Goal: Check status

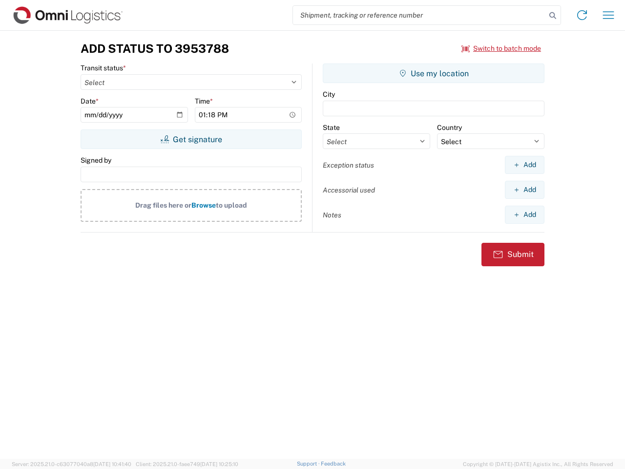
click at [419, 15] on input "search" at bounding box center [419, 15] width 253 height 19
click at [553, 16] on icon at bounding box center [553, 16] width 14 height 14
click at [582, 15] on icon at bounding box center [582, 15] width 16 height 16
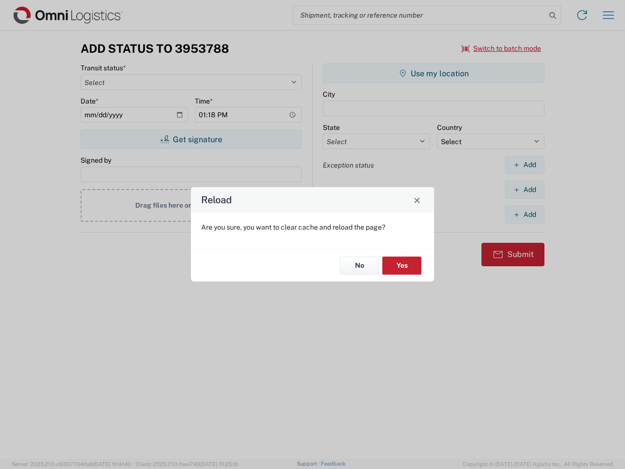
click at [608, 15] on div "Reload Are you sure, you want to clear cache and reload the page? No Yes" at bounding box center [312, 234] width 625 height 469
click at [501, 48] on div "Reload Are you sure, you want to clear cache and reload the page? No Yes" at bounding box center [312, 234] width 625 height 469
click at [191, 139] on div "Reload Are you sure, you want to clear cache and reload the page? No Yes" at bounding box center [312, 234] width 625 height 469
click at [433, 73] on div "Reload Are you sure, you want to clear cache and reload the page? No Yes" at bounding box center [312, 234] width 625 height 469
click at [524, 164] on div "Reload Are you sure, you want to clear cache and reload the page? No Yes" at bounding box center [312, 234] width 625 height 469
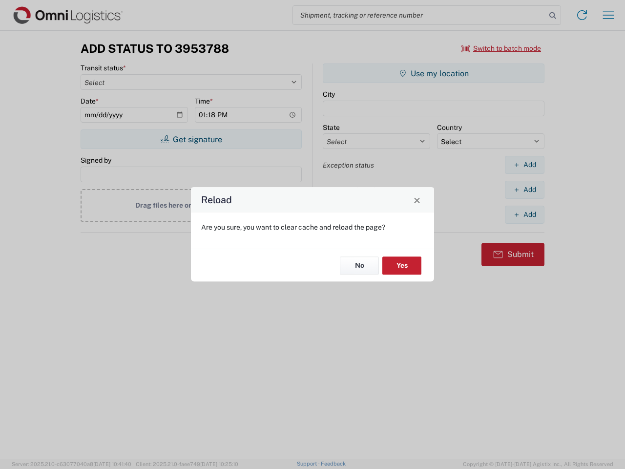
click at [524, 189] on div "Reload Are you sure, you want to clear cache and reload the page? No Yes" at bounding box center [312, 234] width 625 height 469
click at [524, 214] on div "Reload Are you sure, you want to clear cache and reload the page? No Yes" at bounding box center [312, 234] width 625 height 469
